Goal: Task Accomplishment & Management: Manage account settings

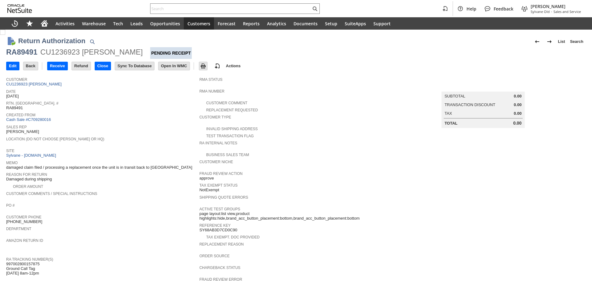
scroll to position [92, 0]
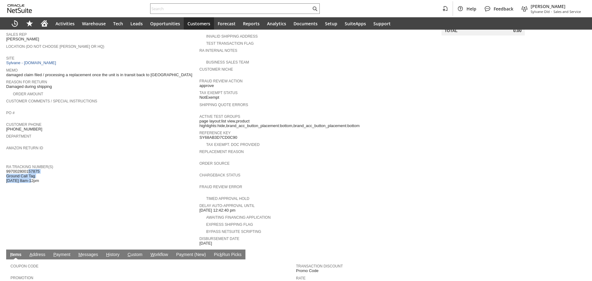
copy span "97002800157875 Ground Call Tag 9/5 8am-12pm"
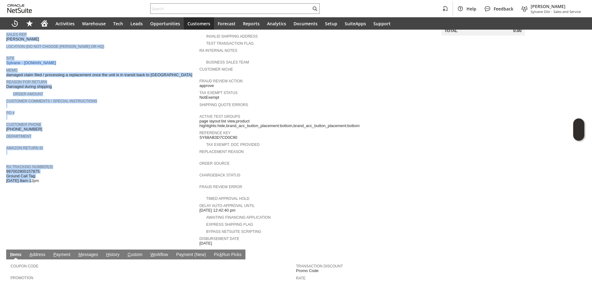
copy form "Customer CU1236923 Philip A Iovanna Date 9/3/2025 Rtn. Auth. # RA89491 Created …"
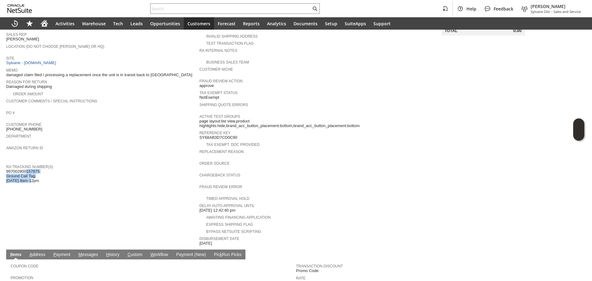
copy span "997002800157875 Ground Call Tag 9/5 8am-12pm"
drag, startPoint x: 34, startPoint y: 174, endPoint x: 8, endPoint y: 164, distance: 27.6
click at [8, 169] on span "997002800157875 Ground Call Tag 9/5 8am-12pm" at bounding box center [22, 176] width 33 height 14
click at [100, 182] on td "Customer CU1236923 Philip A Iovanna Date 9/3/2025 Rtn. Auth. # RA89491 Created …" at bounding box center [102, 114] width 193 height 265
click at [25, 165] on link "RA Tracking Number(s)" at bounding box center [29, 167] width 47 height 4
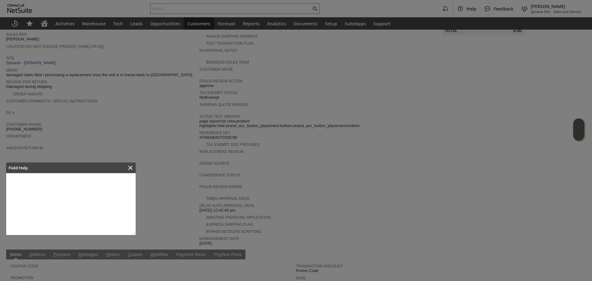
click at [26, 162] on div at bounding box center [296, 140] width 592 height 281
click at [131, 167] on icon "Close" at bounding box center [130, 167] width 4 height 4
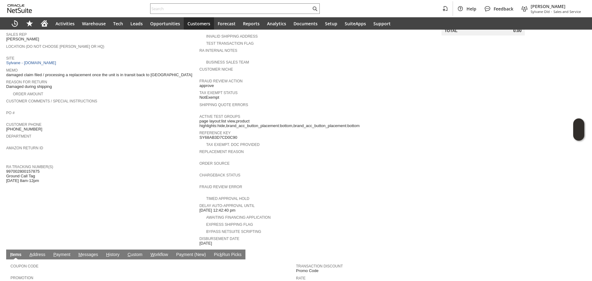
click at [23, 169] on span "997002800157875 Ground Call Tag 9/5 8am-12pm" at bounding box center [22, 176] width 33 height 14
click at [26, 169] on span "997002800157875 Ground Call Tag 9/5 8am-12pm" at bounding box center [22, 176] width 33 height 14
copy span "997002800157875"
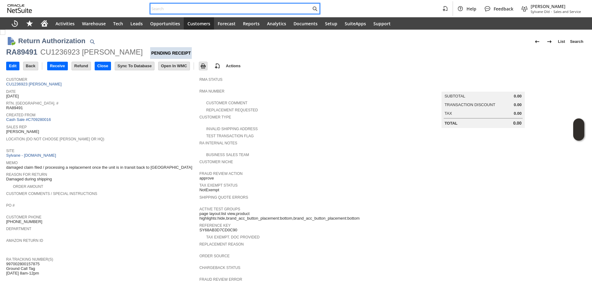
paste input "114-3576049-5349023"
click at [188, 6] on input "text" at bounding box center [230, 8] width 161 height 7
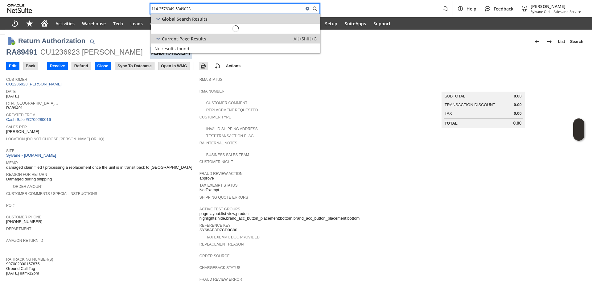
paste input "114-3576049-5349023"
paste input "text"
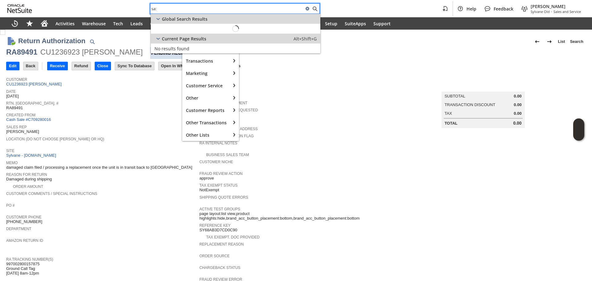
paste input "114-3576049-5349023"
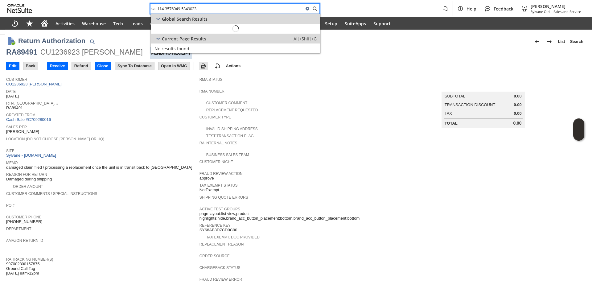
type input "sa: 114-3576049-5349023"
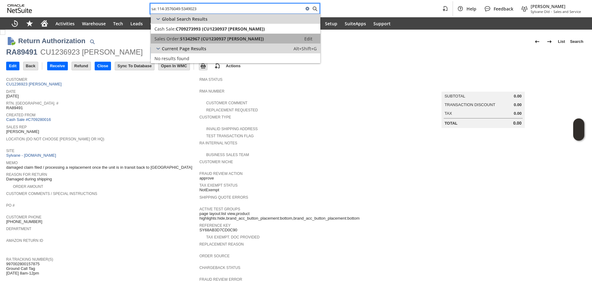
click at [222, 36] on span "S1342967 (CU1230937 Kristen Customer)" at bounding box center [222, 39] width 84 height 6
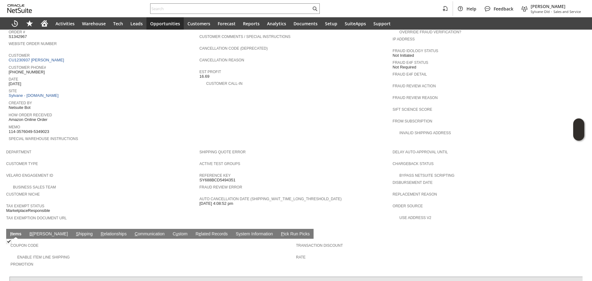
scroll to position [216, 0]
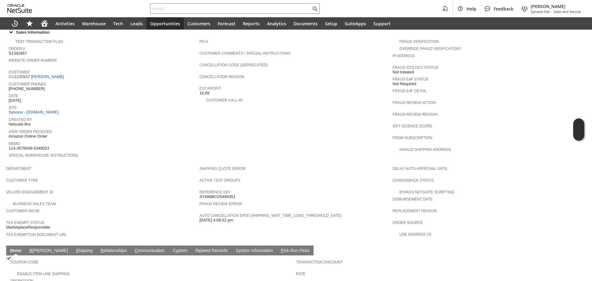
click at [43, 80] on span "Customer Phone#" at bounding box center [103, 83] width 188 height 6
click at [48, 74] on link "CU1230937 Kristen Customer" at bounding box center [37, 76] width 57 height 5
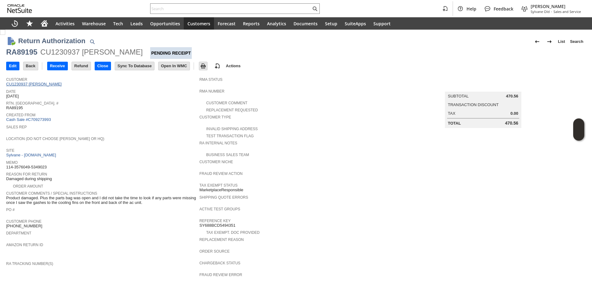
click at [40, 83] on link "CU1230937 Kristen Customer" at bounding box center [34, 84] width 57 height 5
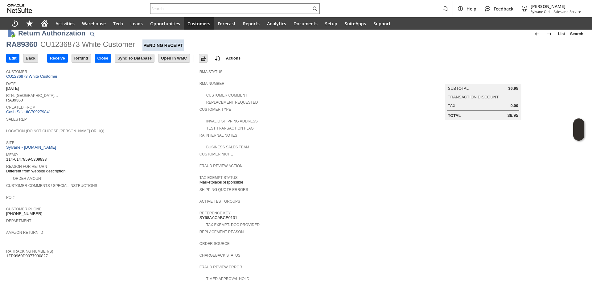
scroll to position [6, 0]
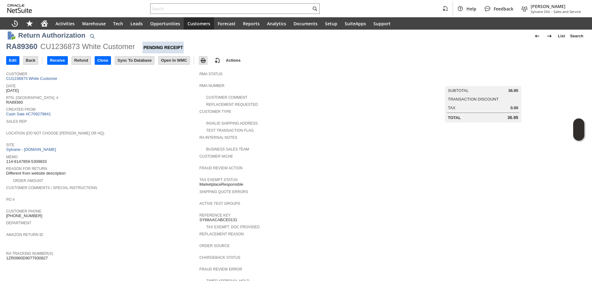
click at [37, 255] on span "1ZR0960D9077930827" at bounding box center [27, 257] width 42 height 5
copy span "1ZR0960D9077930827"
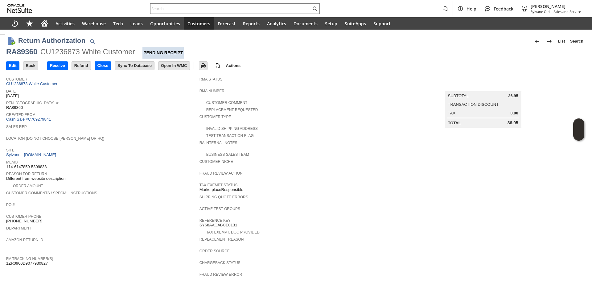
scroll to position [0, 0]
click at [73, 55] on div "CU1236873 White Customer" at bounding box center [87, 52] width 95 height 10
copy div "CU1236873"
click at [15, 63] on input "Edit" at bounding box center [12, 66] width 13 height 8
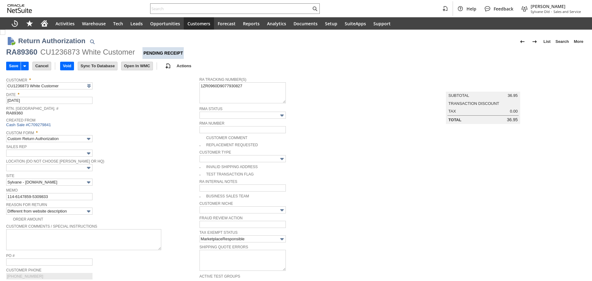
click at [40, 194] on input "114-6147859-5309833" at bounding box center [49, 196] width 86 height 7
click at [56, 194] on input "114-6147859-5309833" at bounding box center [49, 196] width 86 height 7
type input "Add"
type input "Copy Previous"
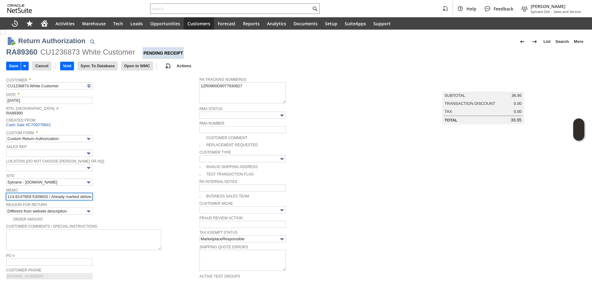
scroll to position [0, 36]
drag, startPoint x: 74, startPoint y: 194, endPoint x: 206, endPoint y: 190, distance: 131.6
click at [206, 190] on tr "Customer * CU1236873 White Customer List Search Date * 8/26/2025 Rtn. Auth. # R…" at bounding box center [295, 246] width 579 height 344
type input "114-6147859-5309833 / Already marked delivered UPS website on 9/3"
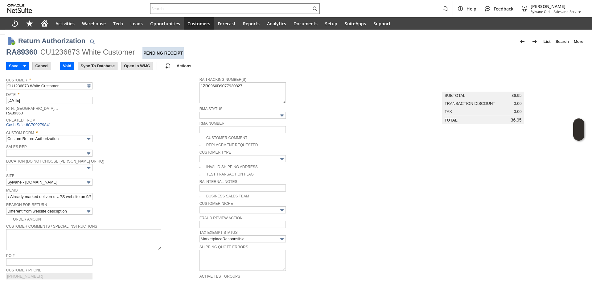
scroll to position [0, 0]
click at [117, 196] on div "Memo 114-6147859-5309833 / Already marked delivered UPS website on 9/3" at bounding box center [101, 193] width 190 height 14
click at [11, 66] on input "Save" at bounding box center [13, 66] width 14 height 8
click at [19, 53] on div "RA89360" at bounding box center [21, 52] width 31 height 10
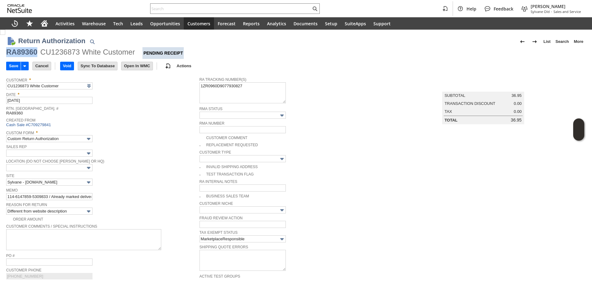
copy div "RA89360"
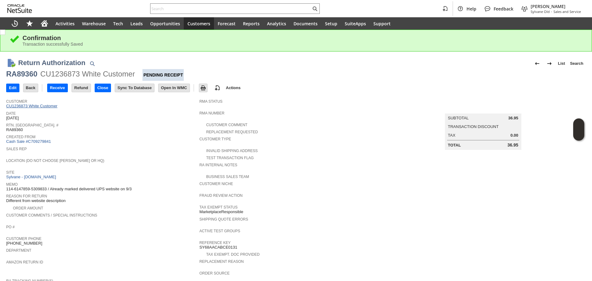
click at [45, 107] on link "CU1236873 White Customer" at bounding box center [32, 106] width 53 height 5
